Goal: Task Accomplishment & Management: Use online tool/utility

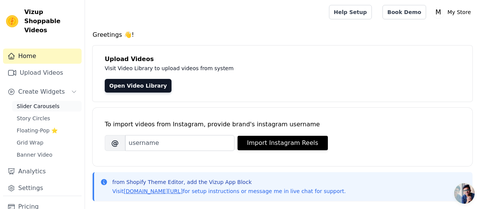
click at [43, 102] on span "Slider Carousels" at bounding box center [38, 106] width 43 height 8
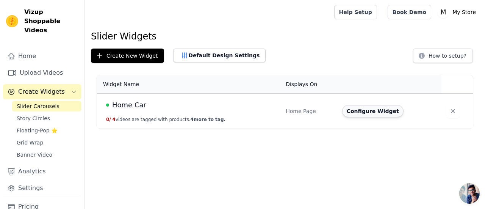
click at [358, 113] on button "Configure Widget" at bounding box center [372, 111] width 61 height 12
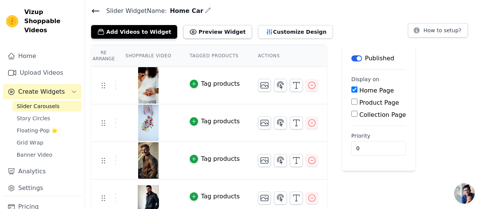
scroll to position [32, 0]
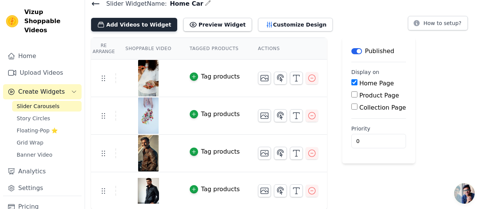
click at [133, 26] on button "Add Videos to Widget" at bounding box center [134, 25] width 86 height 14
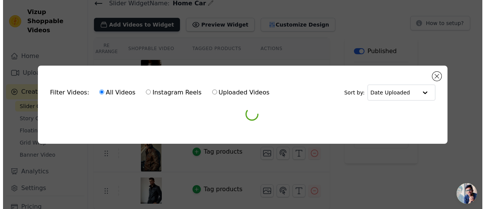
scroll to position [0, 0]
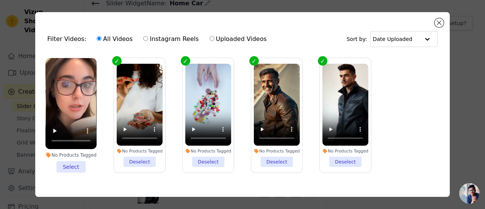
click at [71, 165] on li "No Products Tagged Select" at bounding box center [70, 115] width 51 height 115
click at [0, 0] on input "No Products Tagged Select" at bounding box center [0, 0] width 0 height 0
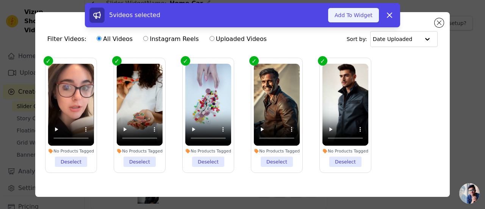
click at [352, 13] on button "Add To Widget" at bounding box center [353, 15] width 51 height 14
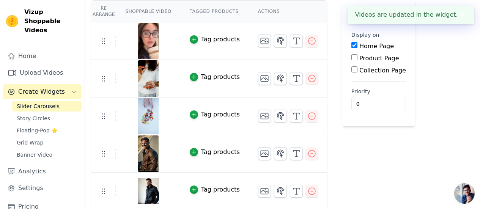
scroll to position [69, 0]
click at [307, 117] on icon "button" at bounding box center [311, 115] width 9 height 9
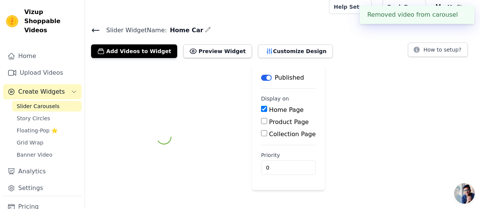
scroll to position [32, 0]
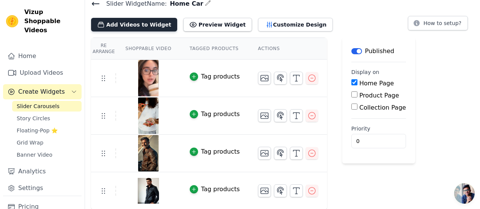
click at [127, 25] on button "Add Videos to Widget" at bounding box center [134, 25] width 86 height 14
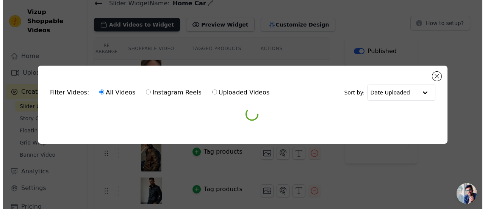
scroll to position [0, 0]
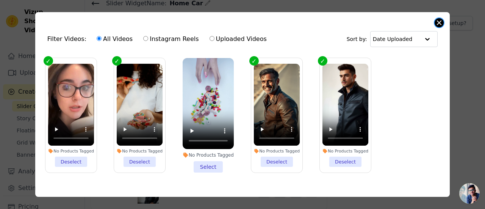
click at [438, 20] on button "Close modal" at bounding box center [439, 22] width 9 height 9
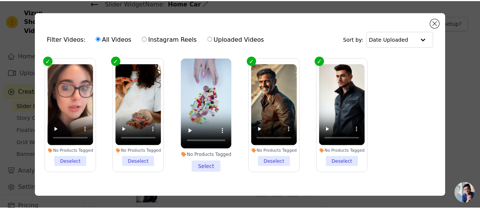
scroll to position [32, 0]
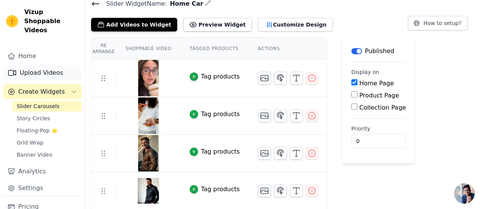
click at [47, 67] on link "Upload Videos" at bounding box center [42, 72] width 78 height 15
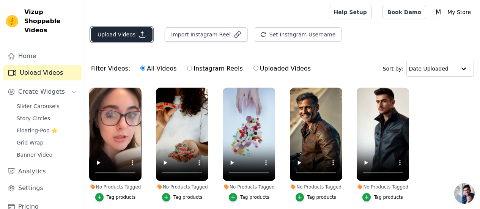
click at [125, 32] on button "Upload Videos" at bounding box center [121, 34] width 61 height 14
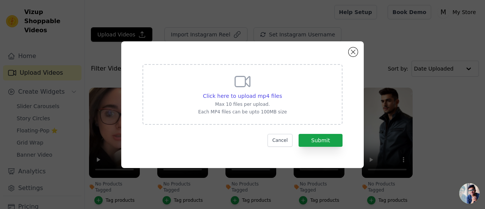
click at [275, 90] on div "Click here to upload mp4 files Max 10 files per upload. Each MP4 files can be u…" at bounding box center [242, 93] width 89 height 42
click at [282, 92] on input "Click here to upload mp4 files Max 10 files per upload. Each MP4 files can be u…" at bounding box center [282, 92] width 0 height 0
click at [251, 93] on span "Click here to upload mp4 files" at bounding box center [242, 96] width 79 height 6
click at [282, 92] on input "Click here to upload mp4 files Max 10 files per upload. Each MP4 files can be u…" at bounding box center [282, 92] width 0 height 0
type input "C:\fakepath\WhatsApp Video [DATE] 6.00.57 PM.mp4"
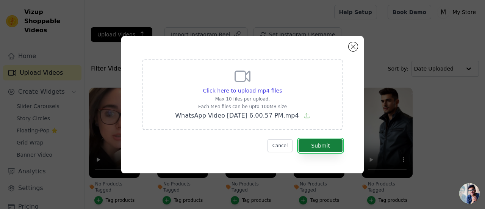
click at [318, 145] on button "Submit" at bounding box center [321, 145] width 44 height 13
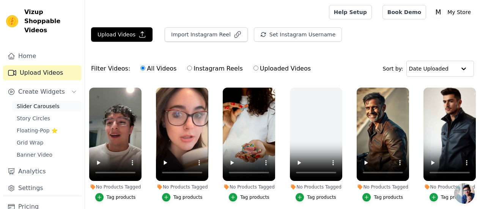
click at [51, 102] on span "Slider Carousels" at bounding box center [38, 106] width 43 height 8
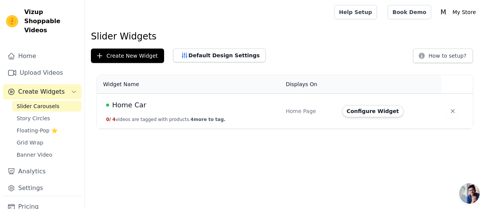
click at [131, 104] on span "Home Car" at bounding box center [129, 105] width 34 height 11
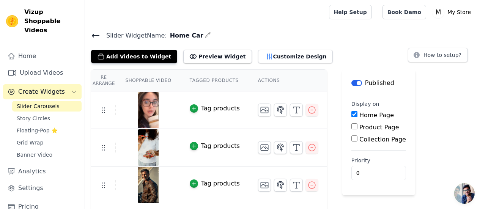
scroll to position [32, 0]
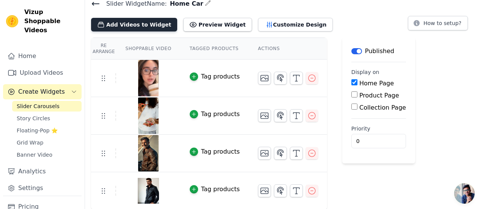
click at [130, 20] on button "Add Videos to Widget" at bounding box center [134, 25] width 86 height 14
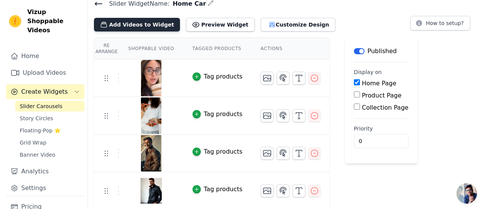
scroll to position [0, 0]
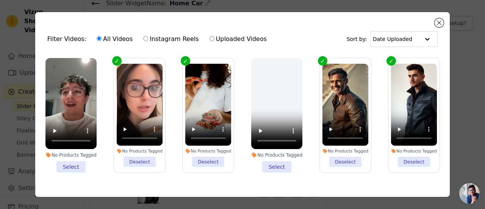
click at [77, 164] on li "No Products Tagged Select" at bounding box center [70, 115] width 51 height 115
click at [0, 0] on input "No Products Tagged Select" at bounding box center [0, 0] width 0 height 0
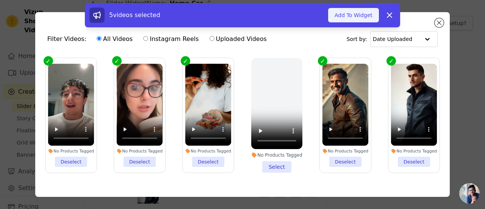
click at [352, 14] on button "Add To Widget" at bounding box center [353, 15] width 51 height 14
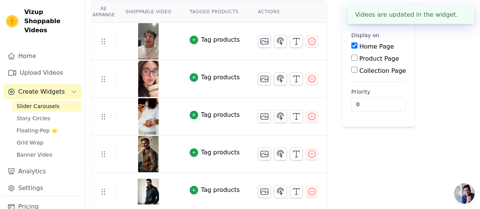
scroll to position [69, 0]
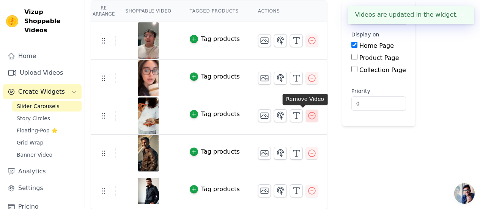
click at [307, 116] on icon "button" at bounding box center [311, 115] width 9 height 9
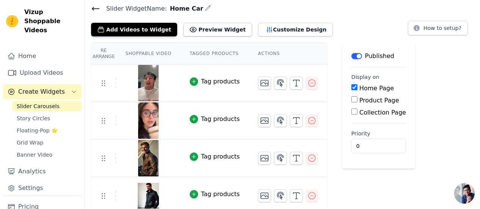
scroll to position [32, 0]
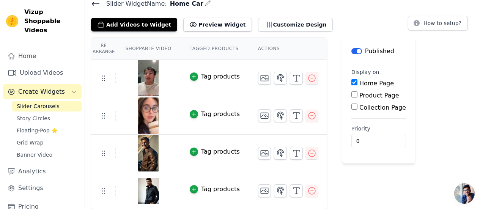
click at [153, 78] on img at bounding box center [148, 78] width 21 height 36
click at [138, 77] on img at bounding box center [148, 78] width 21 height 36
click at [127, 71] on div at bounding box center [147, 78] width 63 height 36
click at [143, 76] on img at bounding box center [148, 78] width 21 height 36
click at [118, 76] on div at bounding box center [147, 78] width 63 height 36
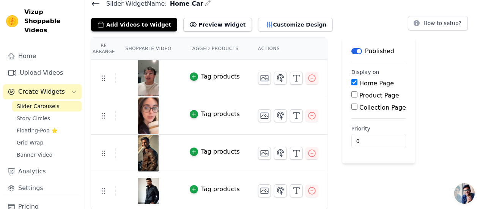
click at [114, 69] on tr "Tag products" at bounding box center [209, 79] width 236 height 38
click at [132, 71] on div at bounding box center [147, 78] width 63 height 36
click at [270, 25] on button "Customize Design" at bounding box center [295, 25] width 75 height 14
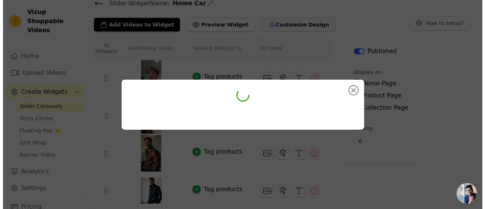
scroll to position [0, 0]
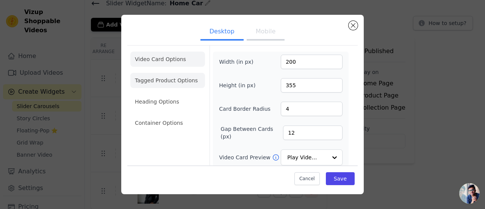
click at [171, 79] on li "Tagged Product Options" at bounding box center [167, 80] width 75 height 15
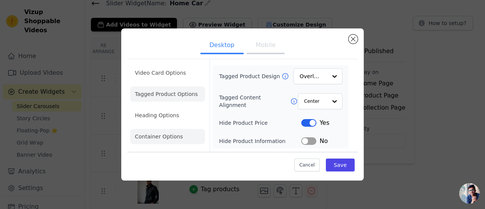
click at [177, 141] on li "Container Options" at bounding box center [167, 136] width 75 height 15
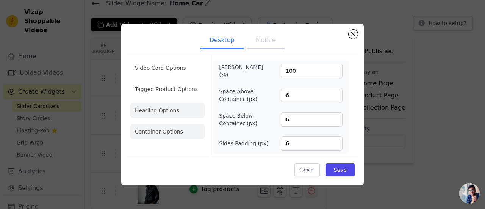
click at [167, 113] on li "Heading Options" at bounding box center [167, 110] width 75 height 15
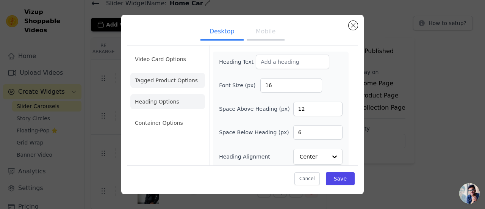
click at [177, 86] on li "Tagged Product Options" at bounding box center [167, 80] width 75 height 15
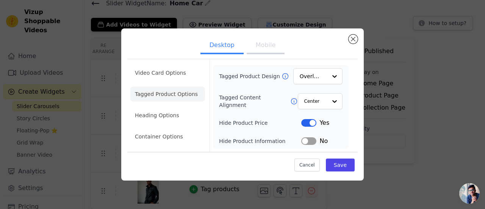
click at [171, 79] on li "Video Card Options" at bounding box center [167, 72] width 75 height 15
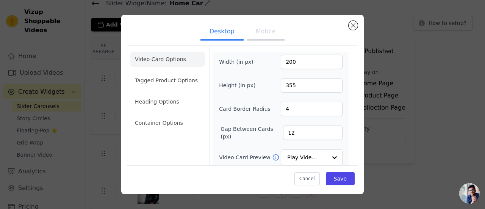
click at [266, 33] on button "Mobile" at bounding box center [266, 32] width 38 height 17
click at [209, 25] on button "Desktop" at bounding box center [222, 32] width 43 height 17
click at [158, 29] on ul "Desktop Mobile" at bounding box center [242, 32] width 231 height 23
click at [352, 25] on button "Close modal" at bounding box center [353, 25] width 9 height 9
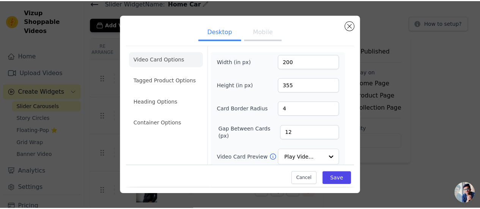
scroll to position [32, 0]
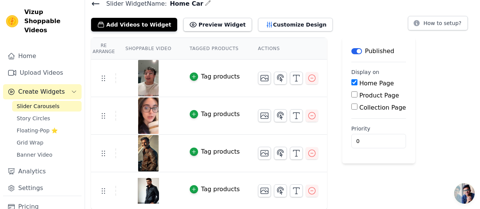
click at [440, 116] on div "Re Arrange Shoppable Video Tagged Products Actions Tag products Tag products Ta…" at bounding box center [282, 124] width 395 height 172
click at [464, 196] on span "Open chat" at bounding box center [464, 193] width 20 height 20
click at [442, 116] on div "Re Arrange Shoppable Video Tagged Products Actions Tag products Tag products Ta…" at bounding box center [282, 124] width 395 height 172
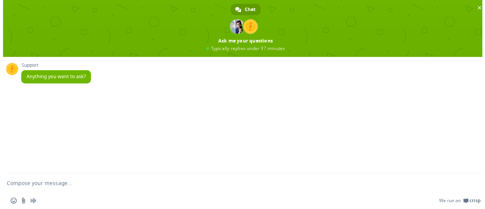
scroll to position [0, 0]
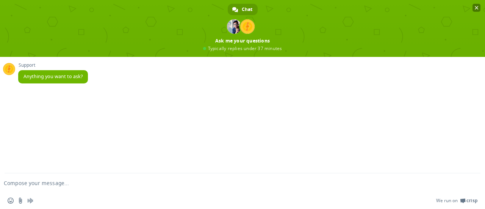
click at [478, 5] on span "Close chat" at bounding box center [477, 8] width 8 height 8
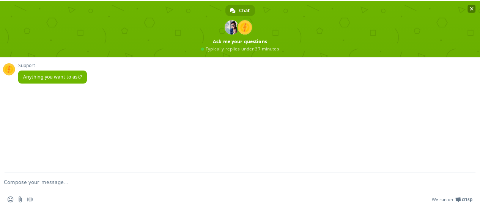
scroll to position [32, 0]
